Goal: Task Accomplishment & Management: Manage account settings

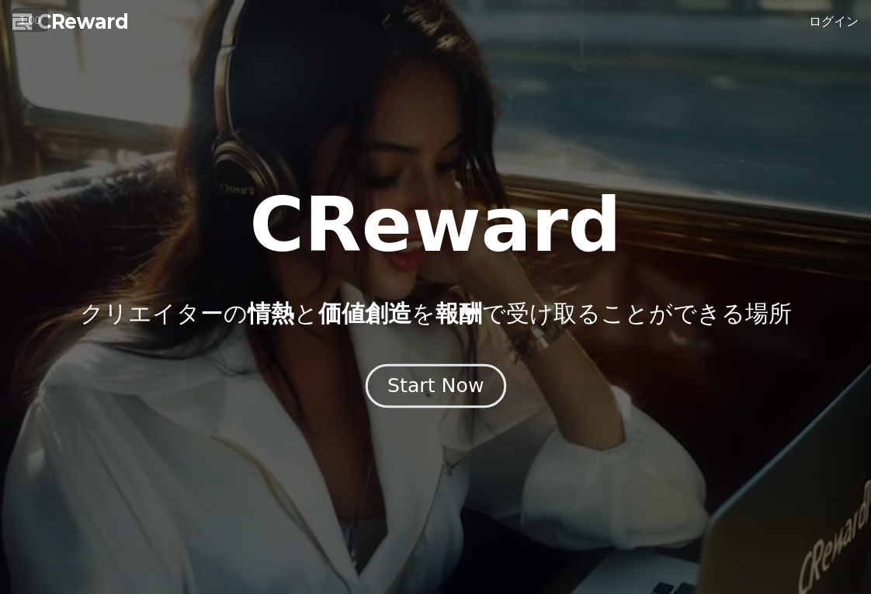
click at [444, 389] on div "Start Now" at bounding box center [435, 385] width 96 height 26
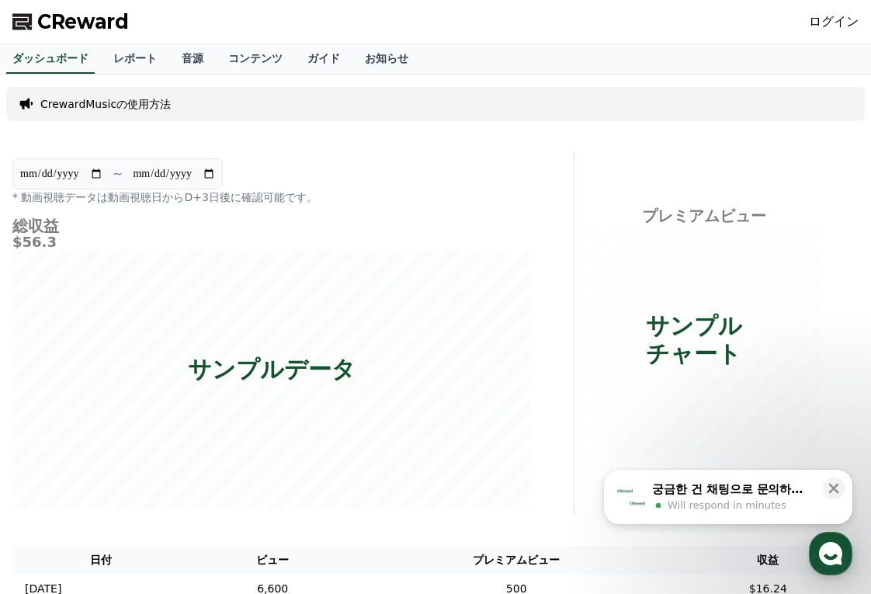
click at [831, 23] on link "ログイン" at bounding box center [833, 21] width 50 height 19
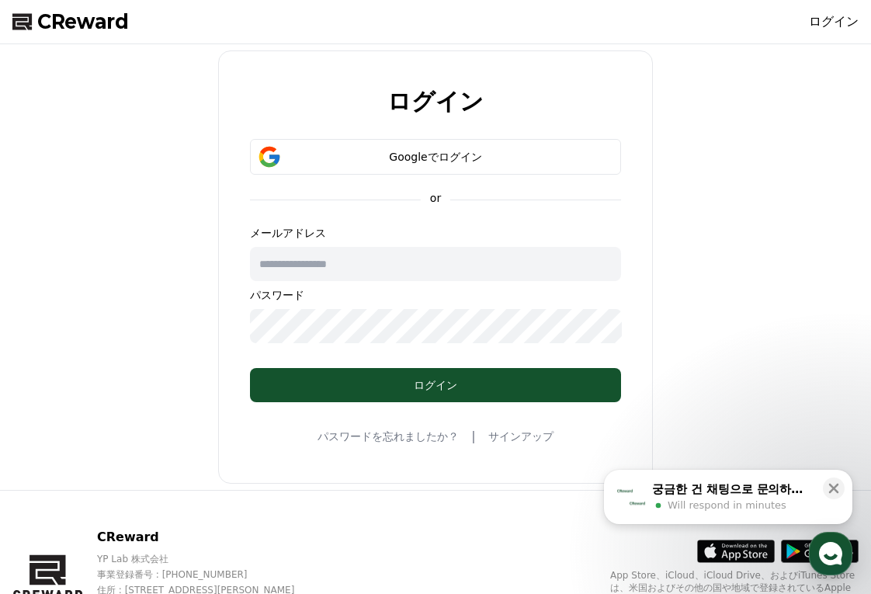
click at [434, 259] on input "text" at bounding box center [435, 264] width 371 height 34
type input "**********"
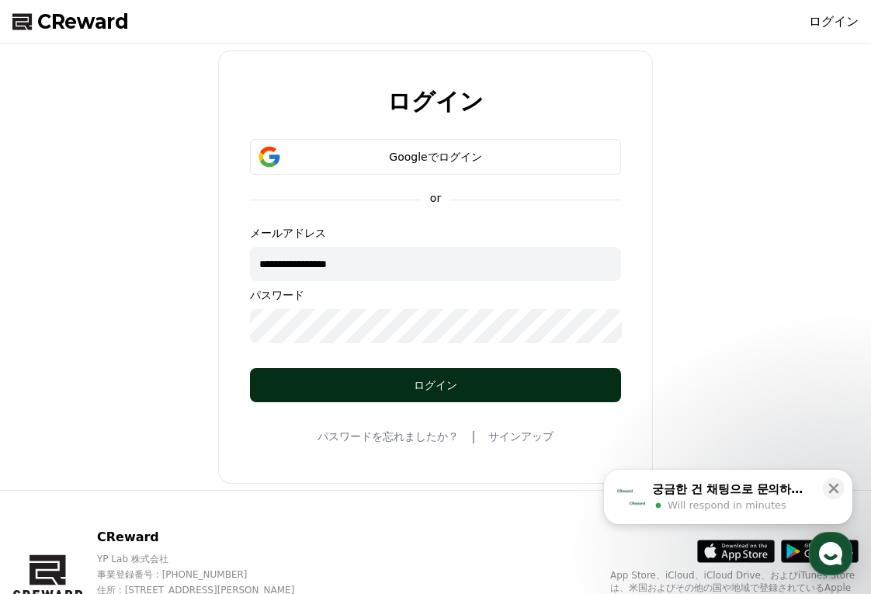
click at [460, 384] on div "ログイン" at bounding box center [435, 385] width 309 height 16
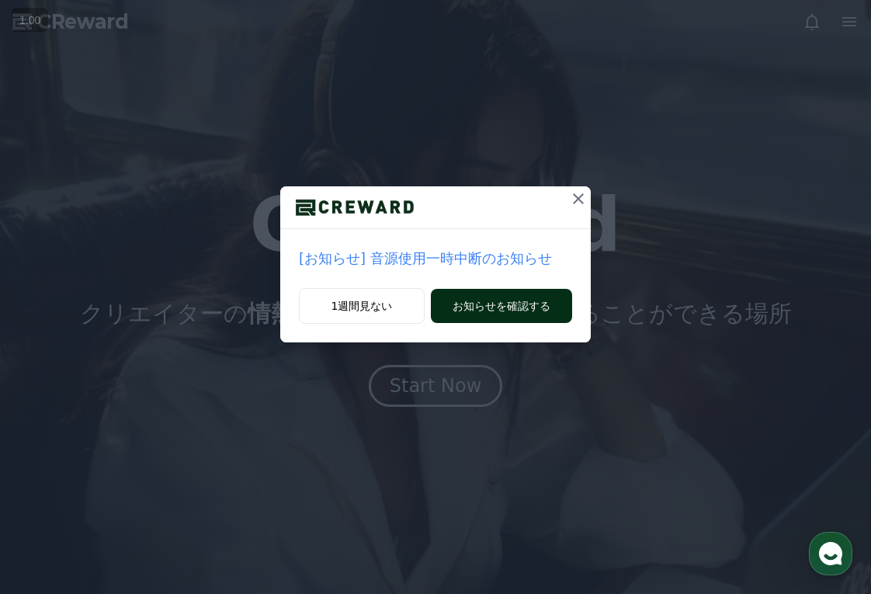
click at [522, 302] on button "お知らせを確認する" at bounding box center [501, 306] width 141 height 34
